Goal: Transaction & Acquisition: Purchase product/service

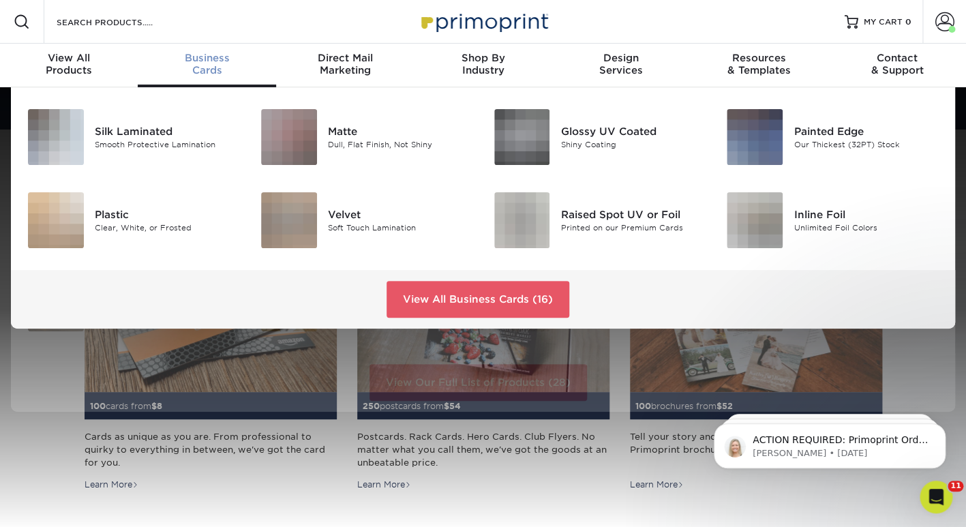
click at [222, 66] on div "Business Cards" at bounding box center [207, 64] width 138 height 25
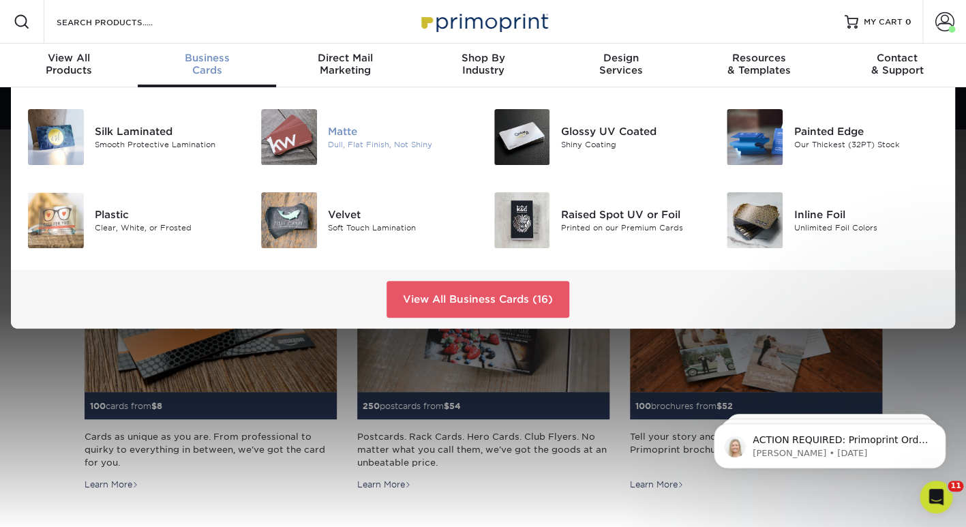
click at [360, 147] on div "Dull, Flat Finish, Not Shiny" at bounding box center [400, 145] width 145 height 12
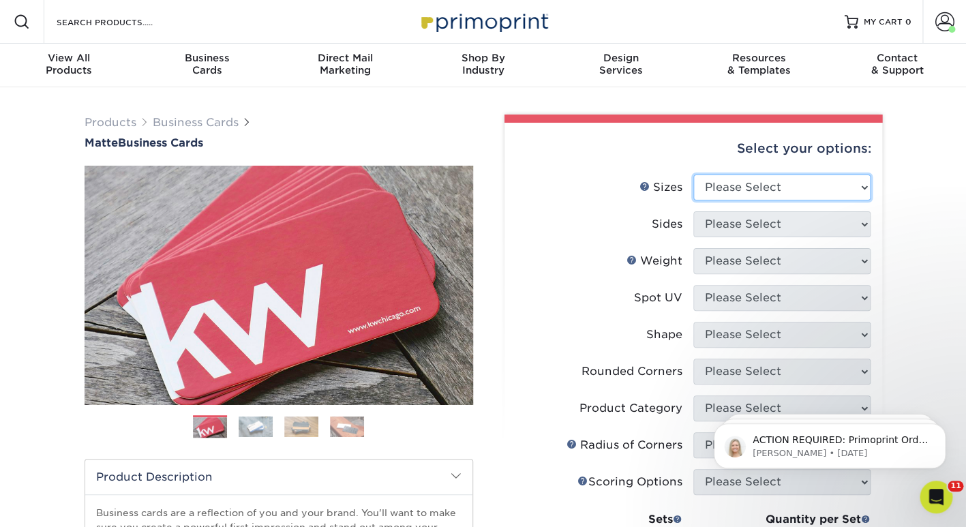
select select "2.00x3.50"
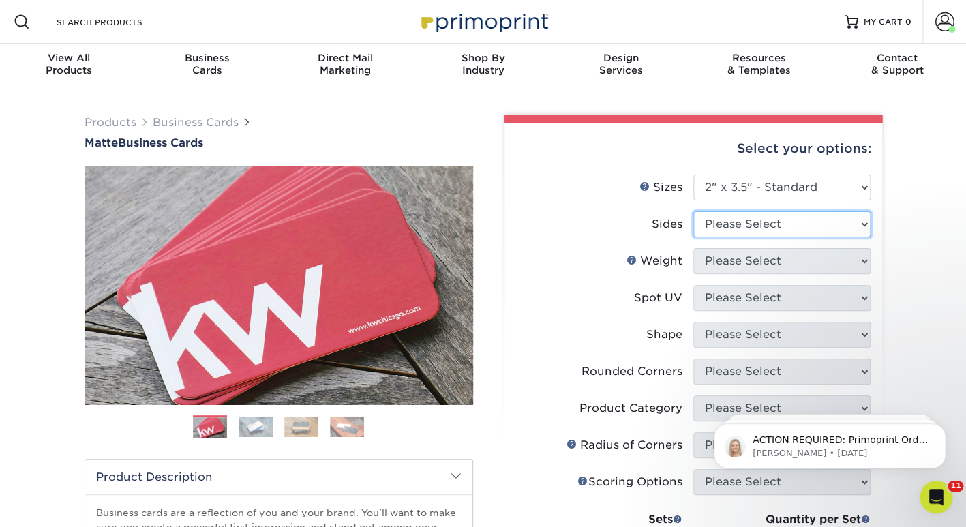
select select "13abbda7-1d64-4f25-8bb2-c179b224825d"
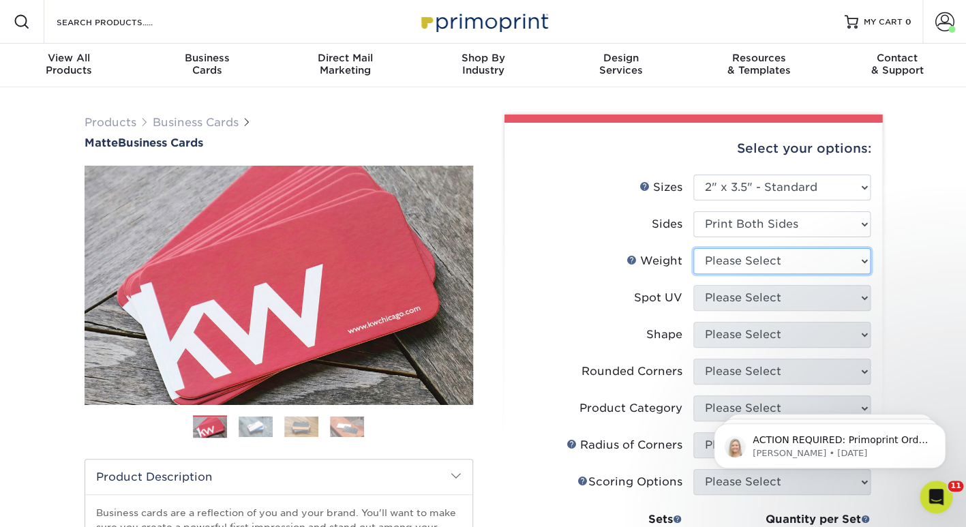
select select "16PT"
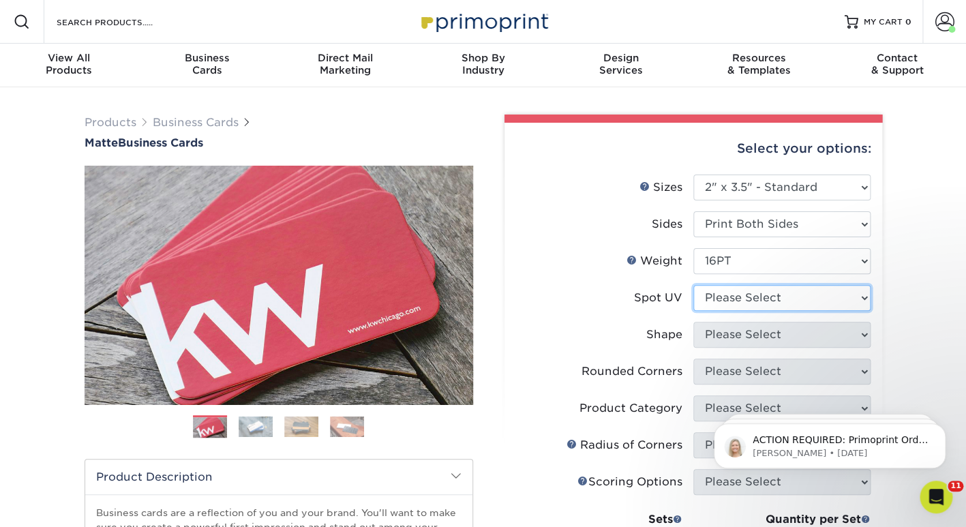
select select "3"
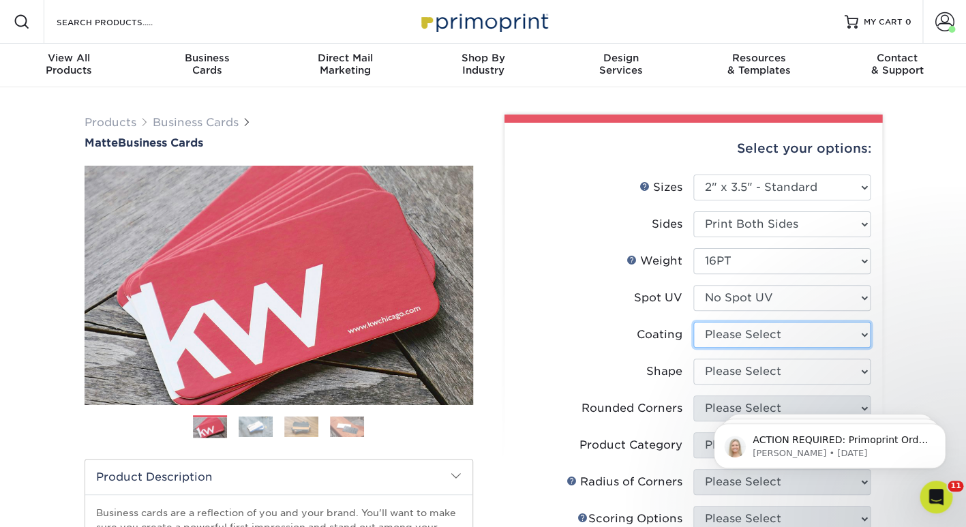
select select "121bb7b5-3b4d-429f-bd8d-bbf80e953313"
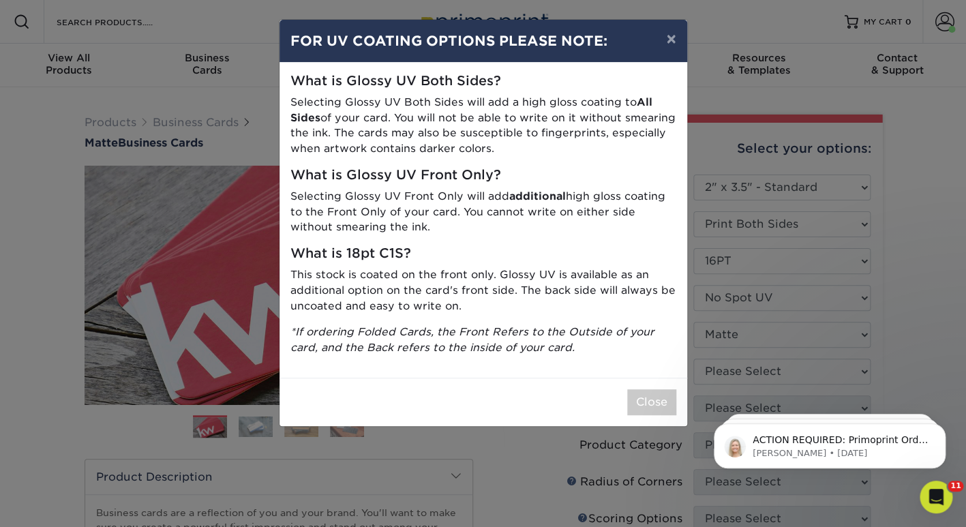
click at [641, 393] on button "Close" at bounding box center [651, 402] width 49 height 26
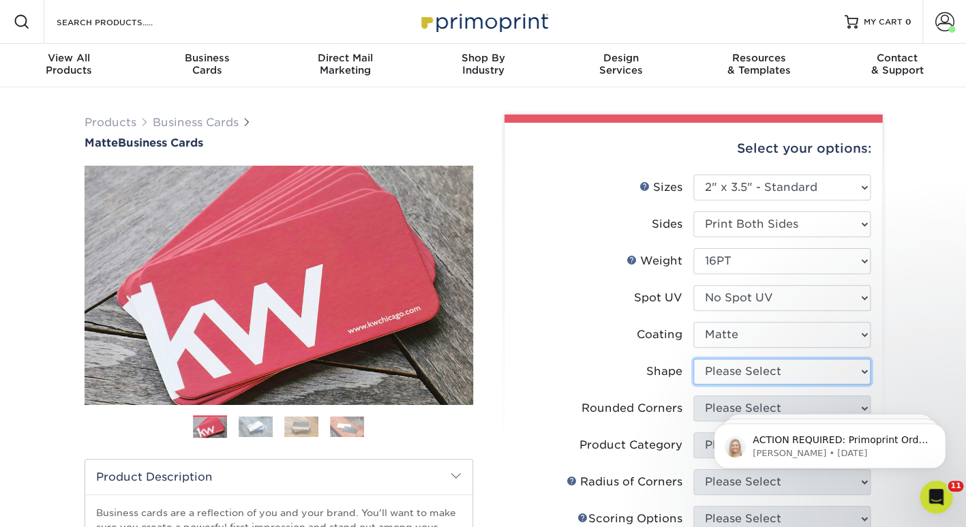
select select "standard"
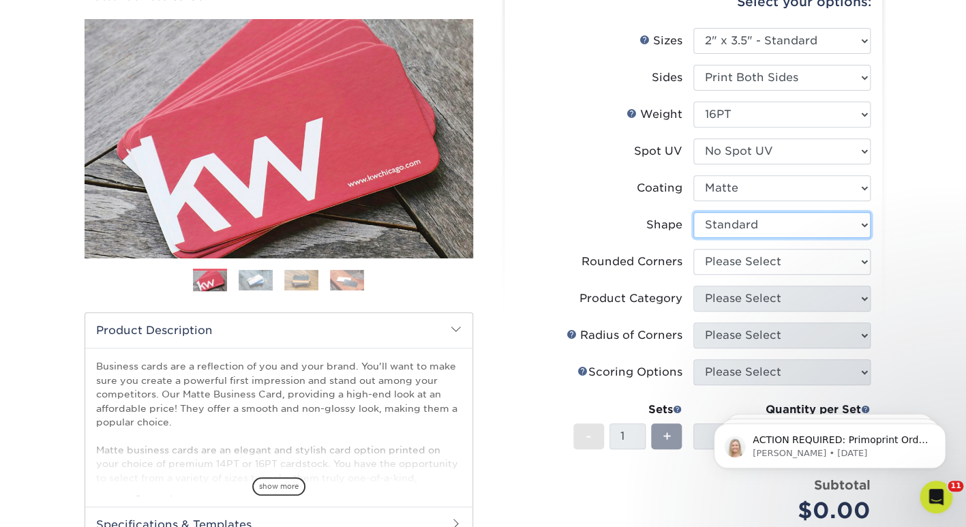
scroll to position [148, 0]
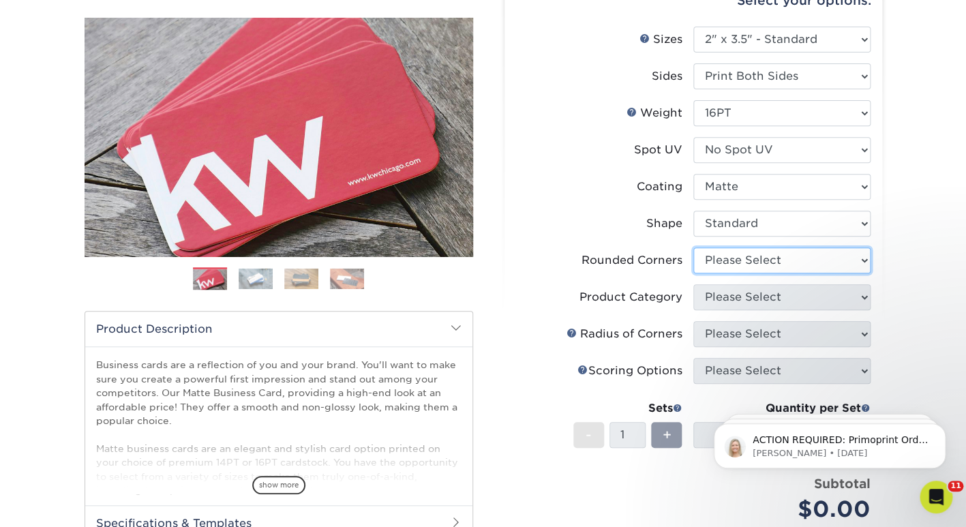
select select "0"
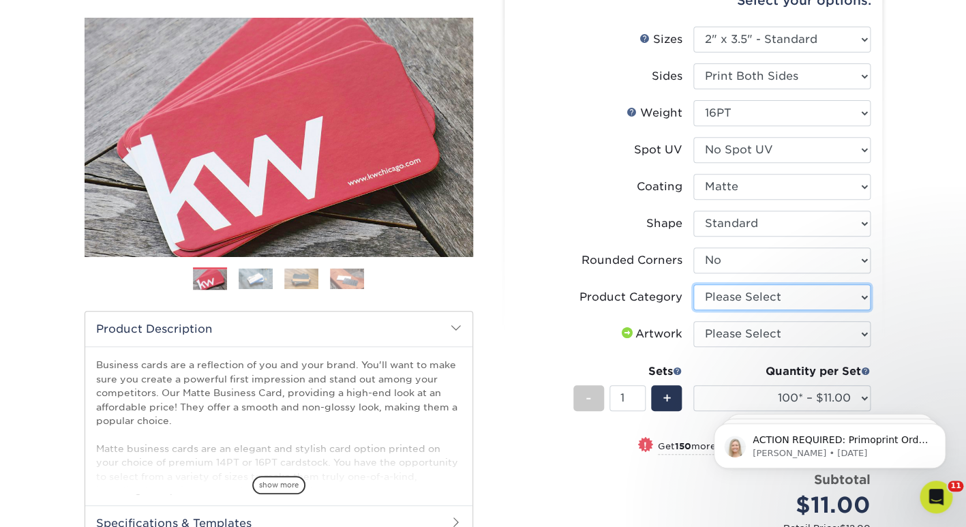
select select "3b5148f1-0588-4f88-a218-97bcfdce65c1"
click at [668, 397] on span "+" at bounding box center [666, 398] width 9 height 20
type input "2"
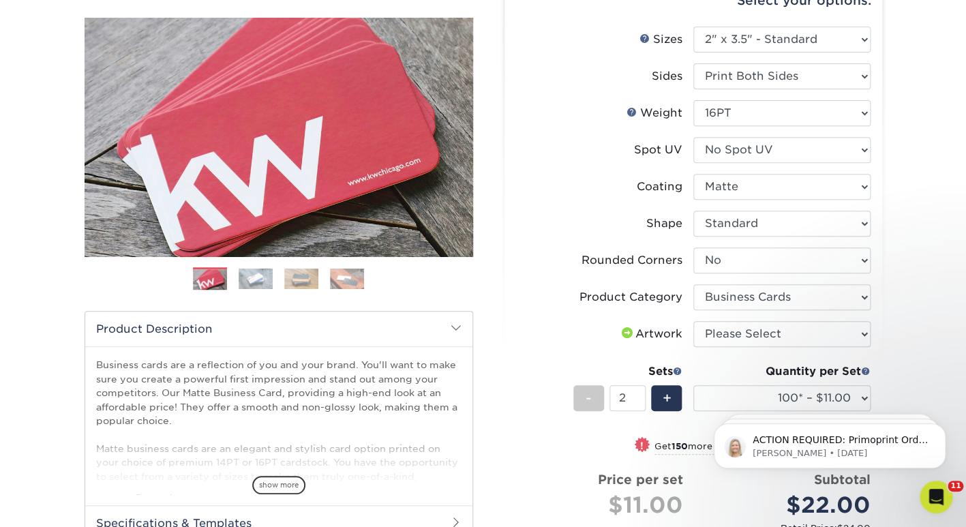
click at [901, 373] on div "Products Business Cards Matte Business Cards Previous Next 100 $ 8" at bounding box center [483, 379] width 966 height 880
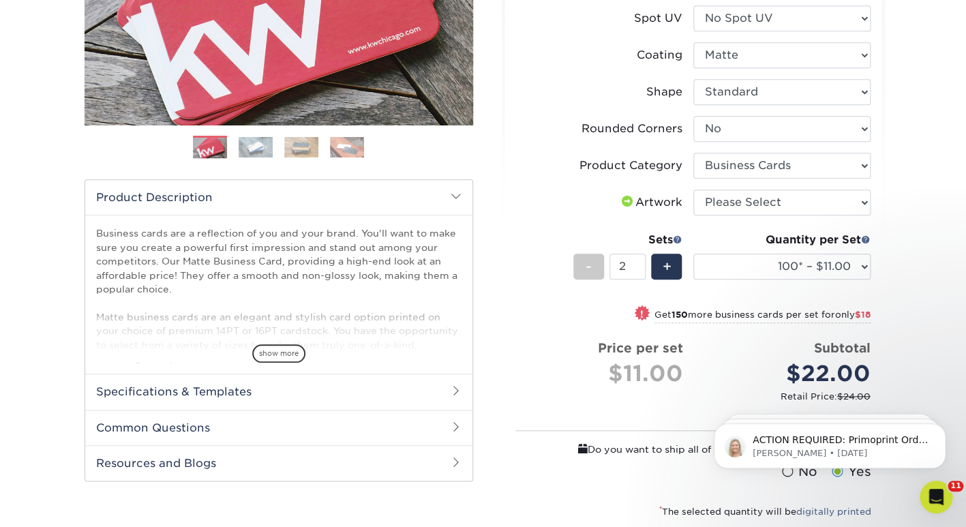
scroll to position [279, 0]
select select "250* – $20.00"
